Goal: Information Seeking & Learning: Find specific fact

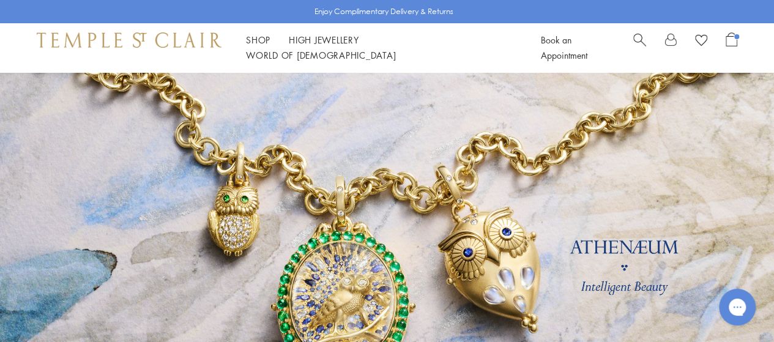
click at [634, 45] on span "Search" at bounding box center [640, 38] width 13 height 13
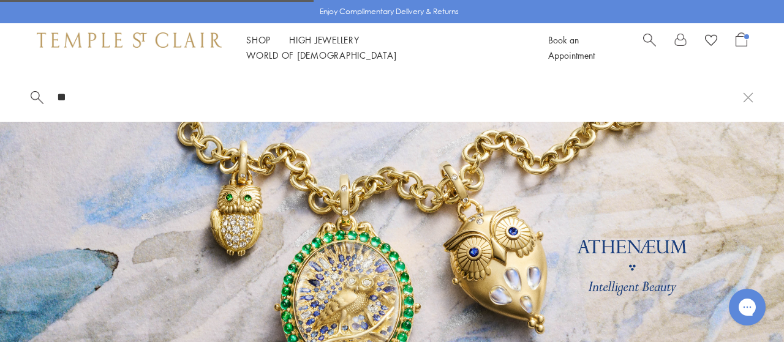
type input "*"
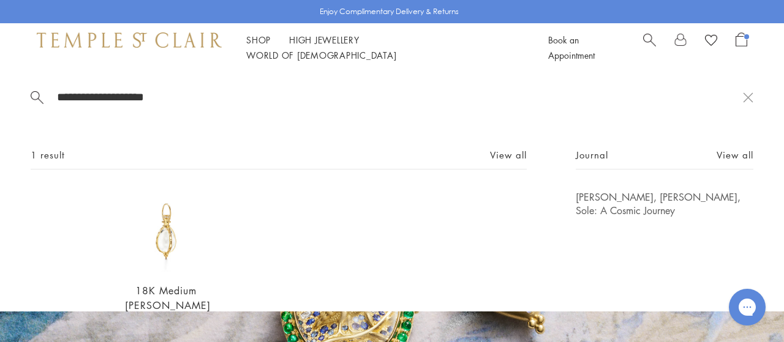
type input "**********"
click at [162, 245] on img at bounding box center [166, 231] width 82 height 82
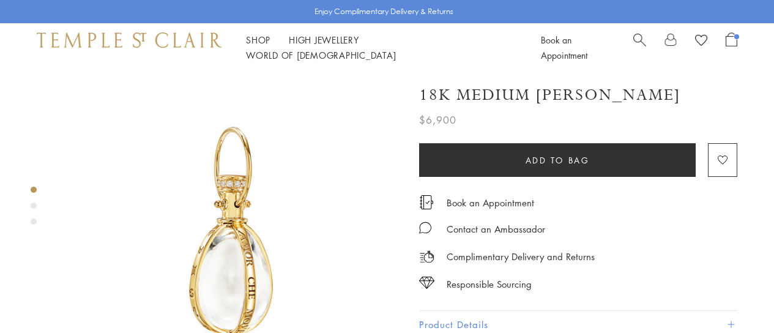
scroll to position [192, 0]
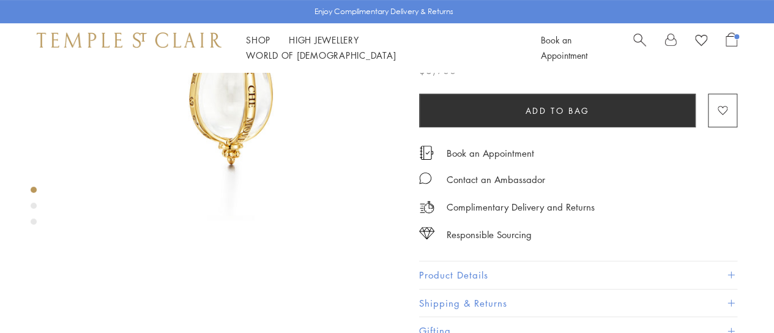
click at [462, 270] on button "Product Details" at bounding box center [578, 275] width 318 height 28
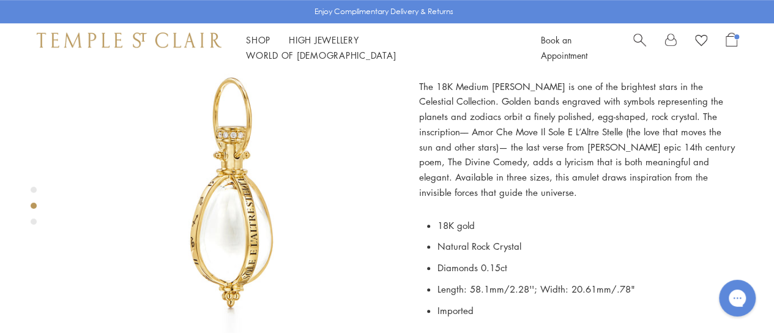
scroll to position [460, 0]
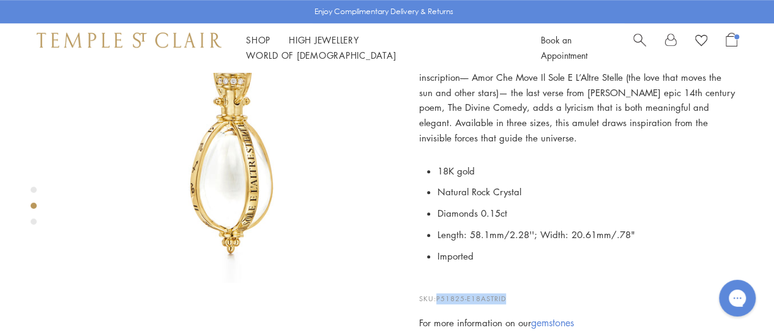
drag, startPoint x: 511, startPoint y: 296, endPoint x: 440, endPoint y: 297, distance: 71.0
click at [440, 297] on p "SKU: P51825-E18ASTRID" at bounding box center [578, 293] width 318 height 23
copy span "P51825-E18ASTRID"
click at [636, 45] on span "Search" at bounding box center [640, 38] width 13 height 13
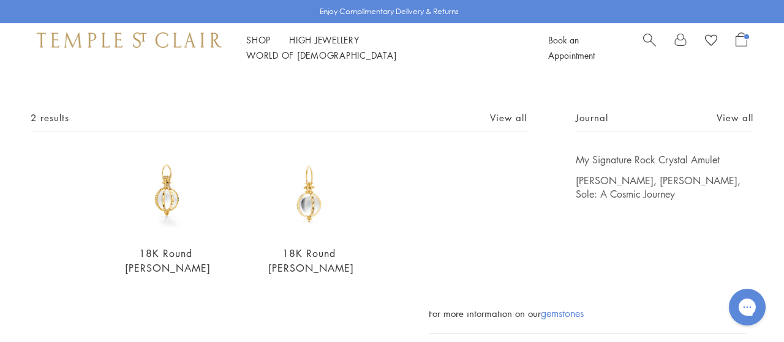
scroll to position [38, 0]
type input "**********"
click at [160, 194] on img at bounding box center [166, 193] width 82 height 82
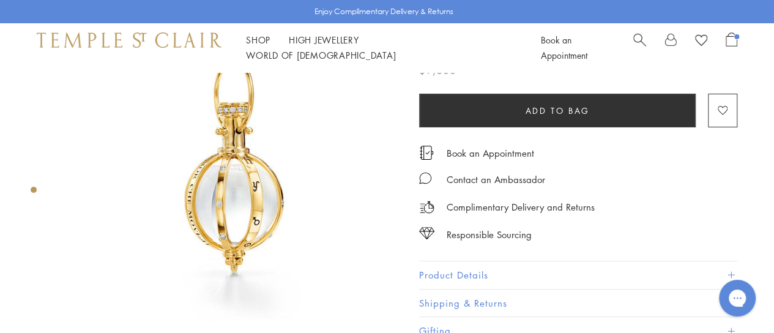
click at [466, 276] on button "Product Details" at bounding box center [578, 275] width 318 height 28
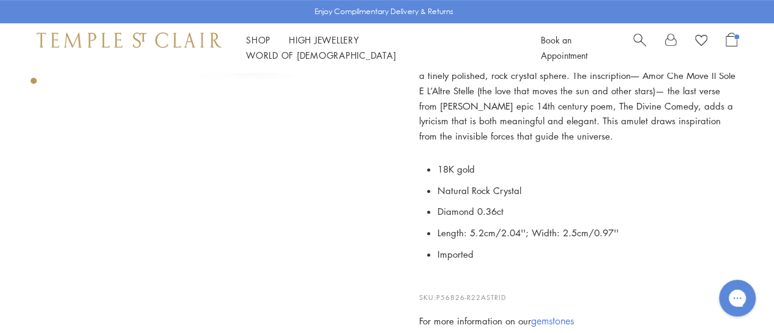
scroll to position [306, 0]
drag, startPoint x: 517, startPoint y: 291, endPoint x: 438, endPoint y: 287, distance: 78.5
click at [438, 287] on p "SKU: P56826-R22ASTRID" at bounding box center [578, 290] width 318 height 23
copy span "P56826-R22ASTRID"
